Goal: Task Accomplishment & Management: Use online tool/utility

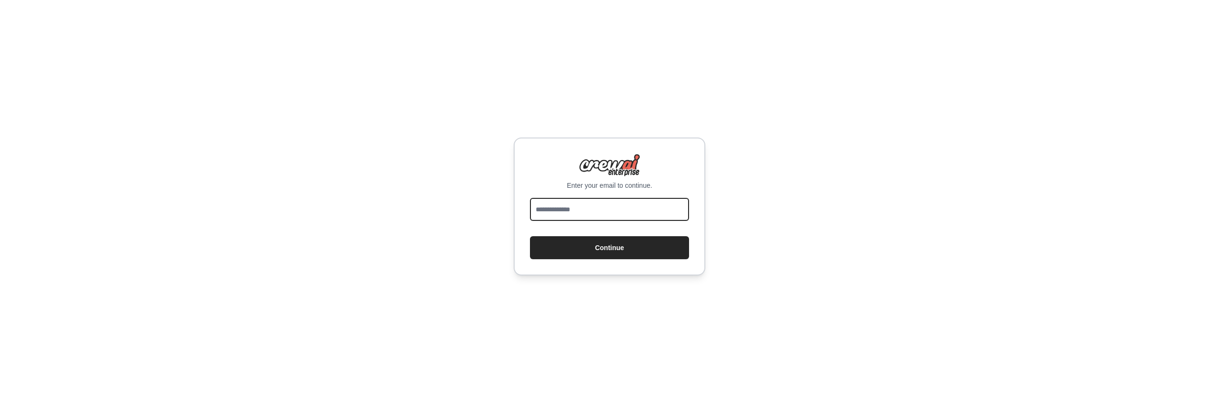
click at [617, 213] on input "email" at bounding box center [609, 209] width 159 height 23
type input "**********"
click at [625, 247] on button "Continue" at bounding box center [609, 247] width 159 height 23
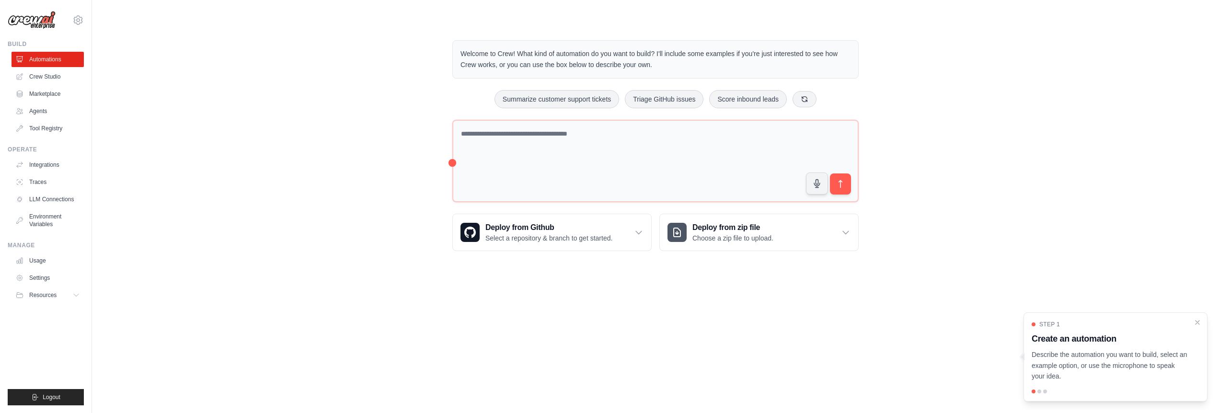
click at [295, 148] on div "Welcome to Crew! What kind of automation do you want to build? I'll include som…" at bounding box center [655, 145] width 1096 height 241
click at [49, 109] on link "Agents" at bounding box center [48, 110] width 72 height 15
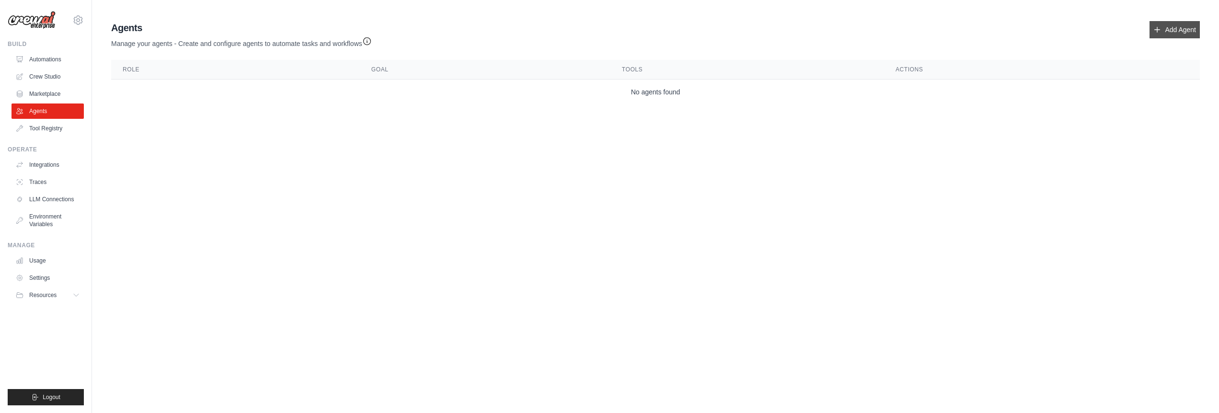
click at [1169, 28] on link "Add Agent" at bounding box center [1174, 29] width 50 height 17
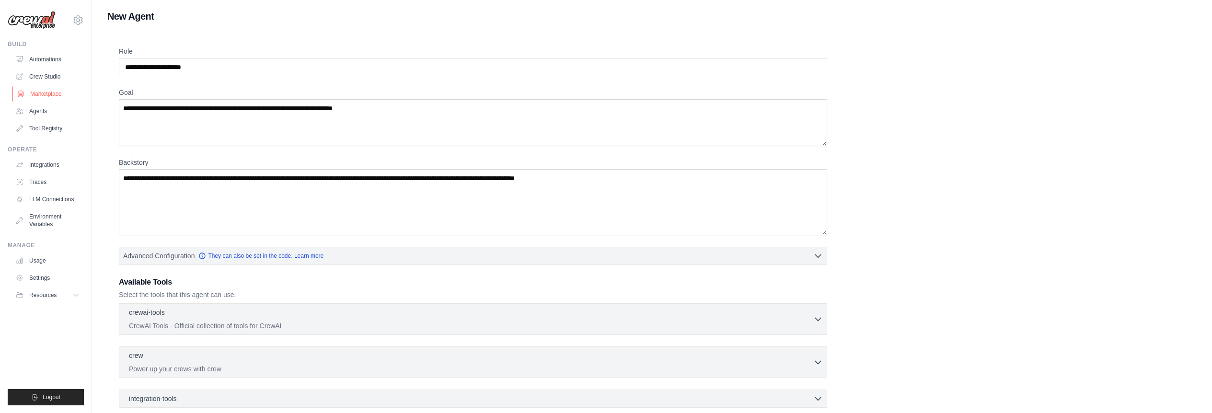
click at [64, 93] on link "Marketplace" at bounding box center [48, 93] width 72 height 15
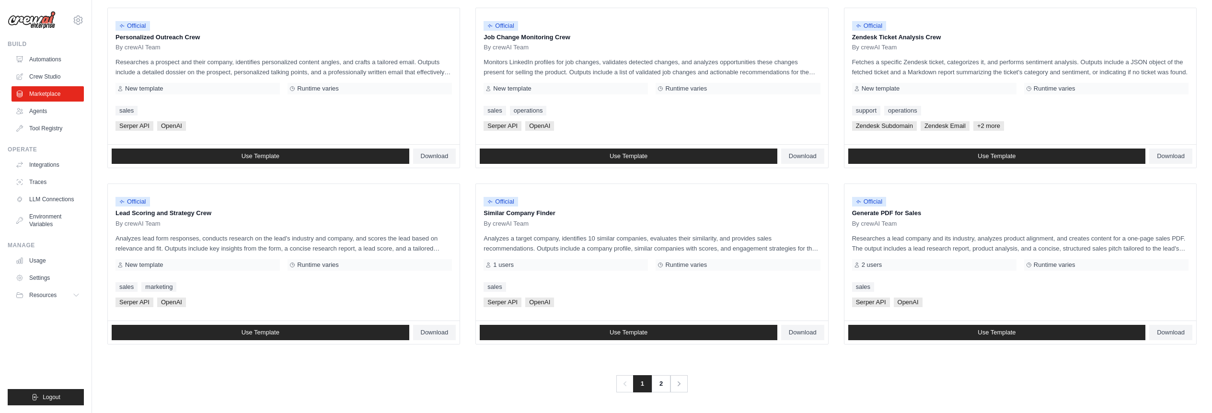
scroll to position [475, 0]
click at [659, 384] on link "2" at bounding box center [661, 383] width 19 height 17
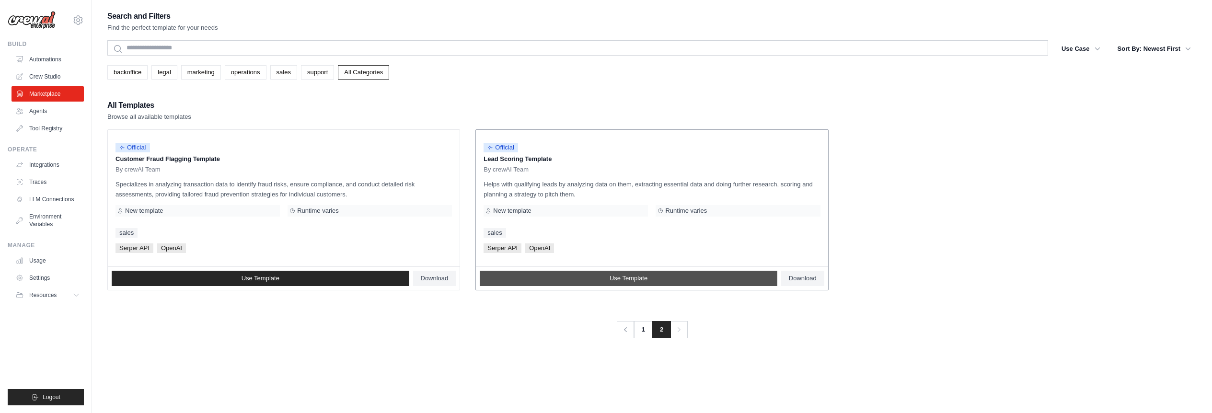
click at [624, 278] on span "Use Template" at bounding box center [628, 279] width 38 height 8
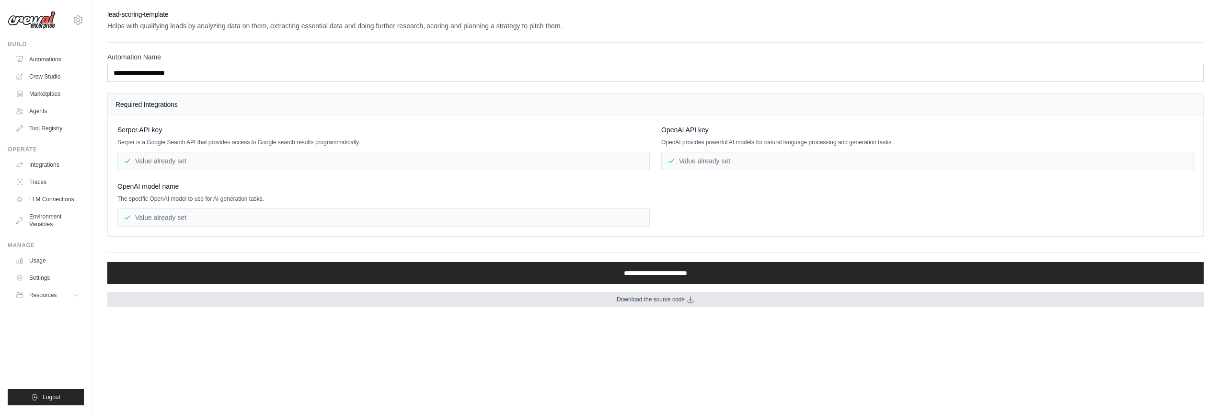
click at [687, 300] on icon at bounding box center [691, 300] width 8 height 8
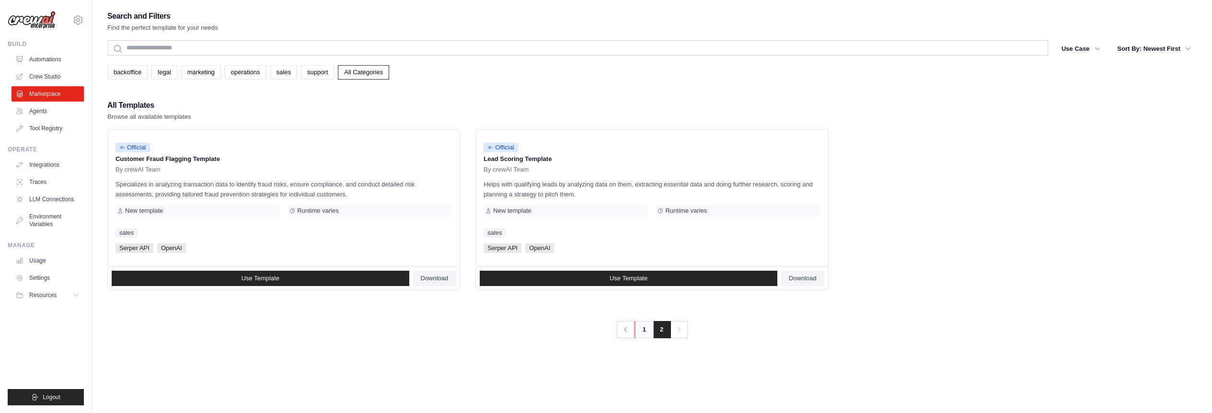
click at [644, 331] on link "1" at bounding box center [643, 329] width 19 height 17
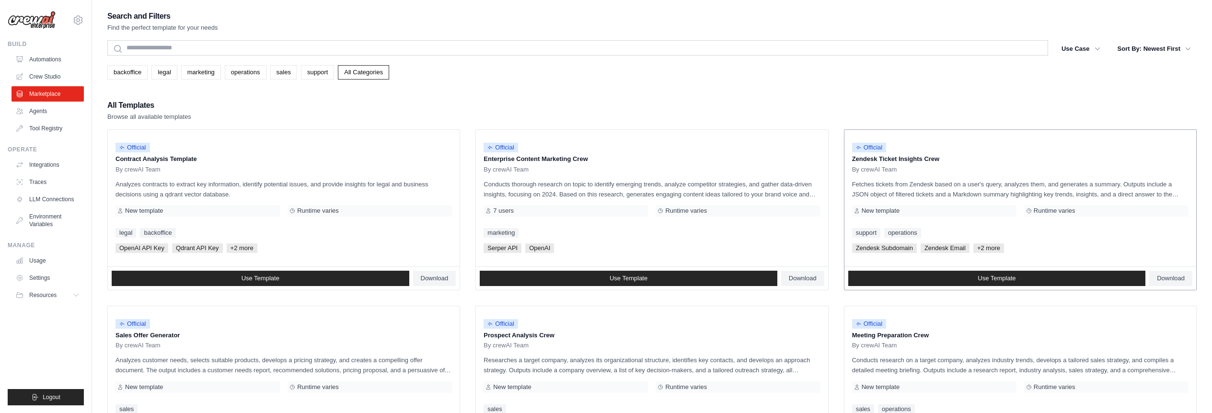
drag, startPoint x: 886, startPoint y: 160, endPoint x: 929, endPoint y: 163, distance: 43.2
click at [929, 163] on div "Official Zendesk Ticket Insights Crew By crewAI Team" at bounding box center [1020, 155] width 336 height 36
drag, startPoint x: 917, startPoint y: 163, endPoint x: 914, endPoint y: 186, distance: 23.7
click at [917, 163] on p "Zendesk Ticket Insights Crew" at bounding box center [1020, 159] width 336 height 10
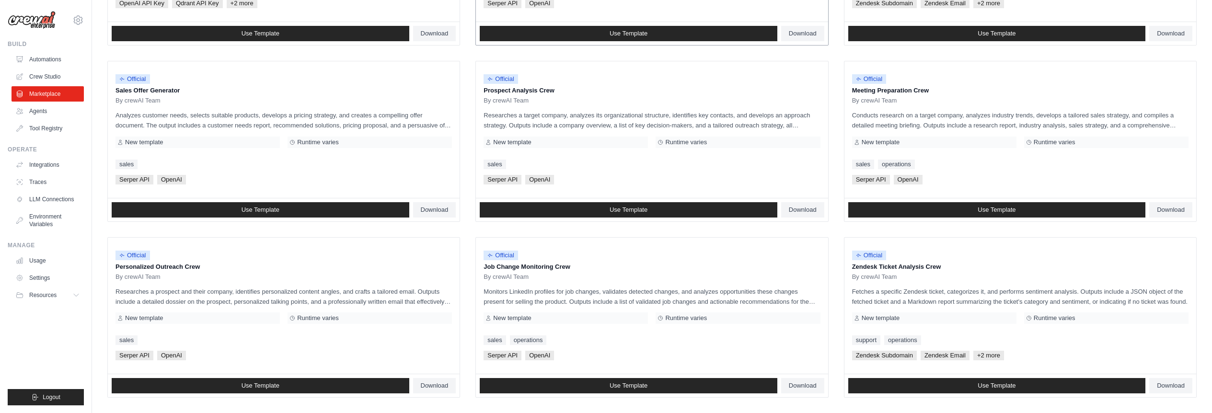
scroll to position [246, 0]
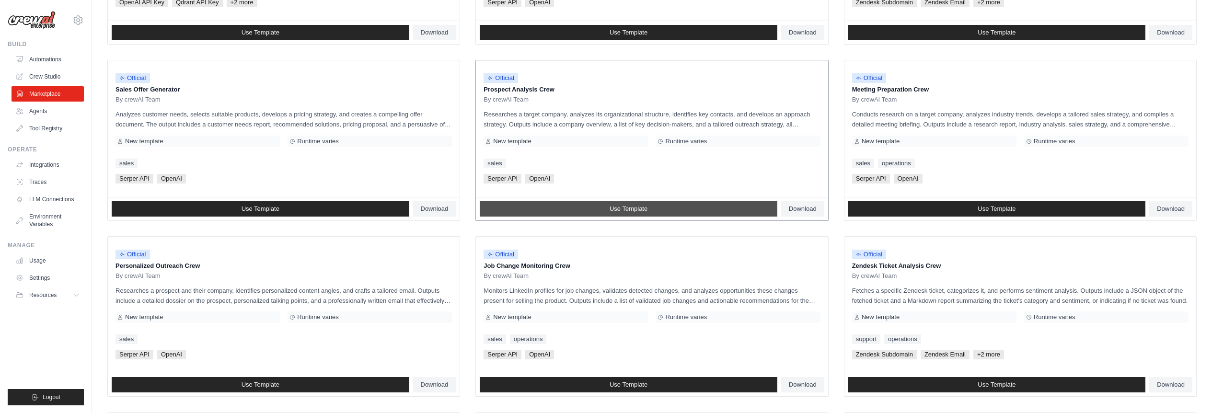
click at [623, 211] on span "Use Template" at bounding box center [628, 209] width 38 height 8
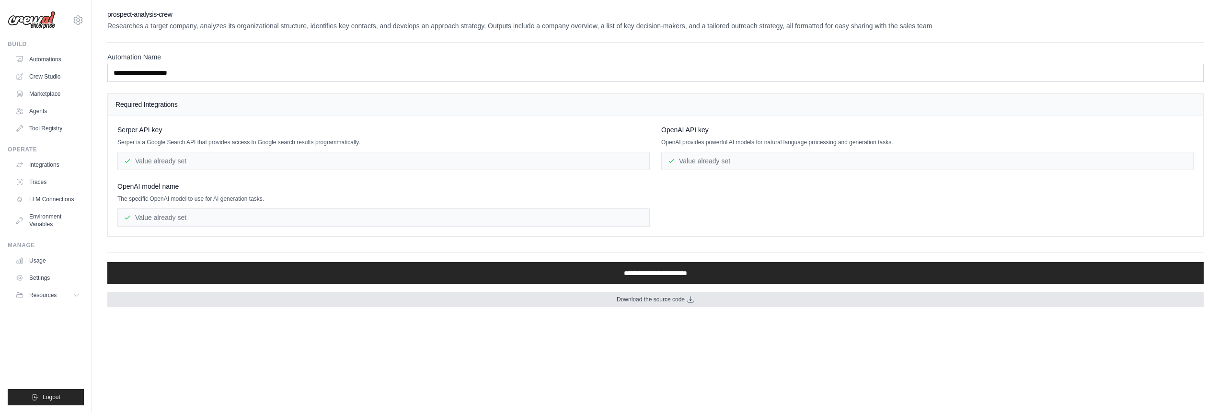
click at [635, 302] on span "Download the source code" at bounding box center [651, 300] width 68 height 8
